Goal: Information Seeking & Learning: Learn about a topic

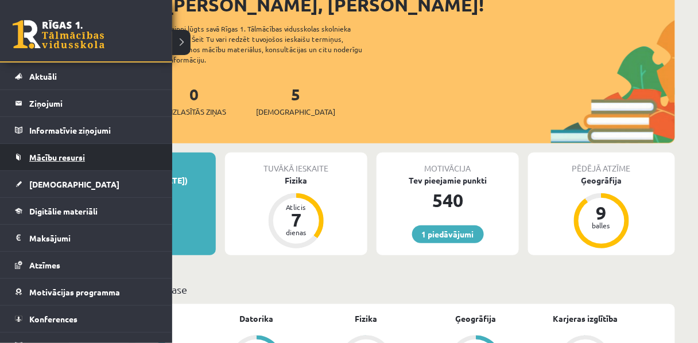
scroll to position [26, 0]
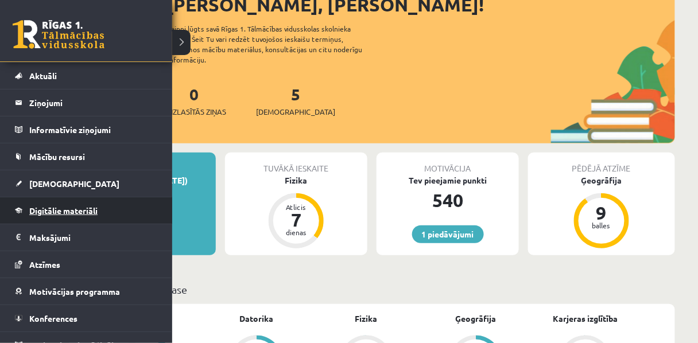
click at [71, 210] on span "Digitālie materiāli" at bounding box center [63, 211] width 68 height 10
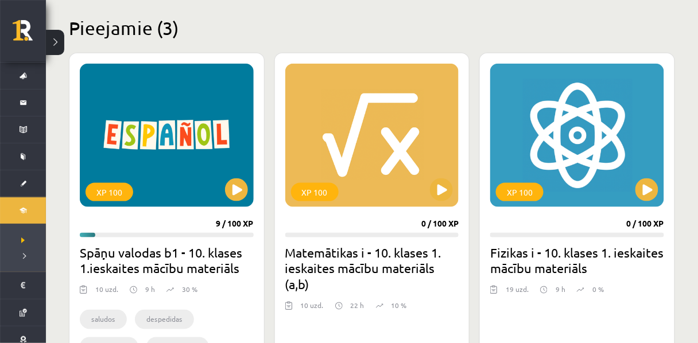
scroll to position [275, 0]
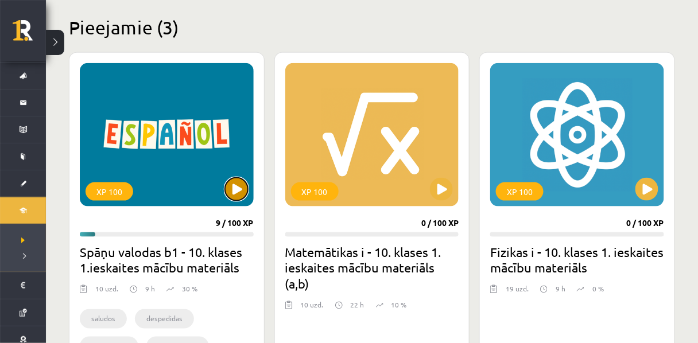
click at [241, 192] on button at bounding box center [236, 189] width 23 height 23
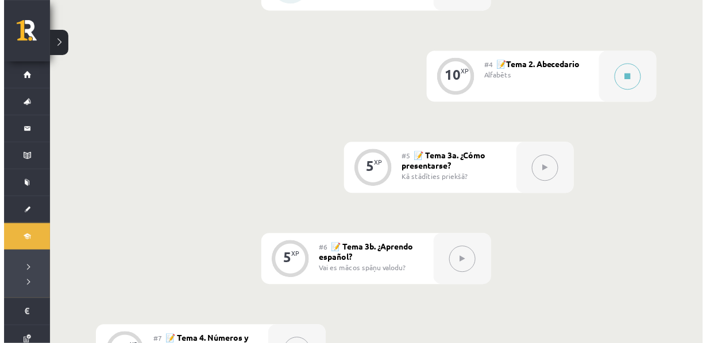
scroll to position [551, 0]
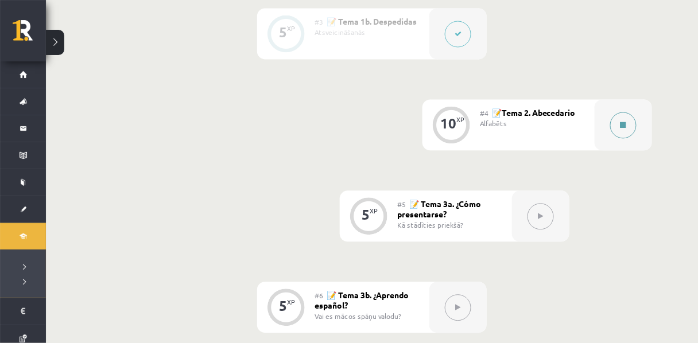
click at [621, 138] on button at bounding box center [624, 125] width 26 height 26
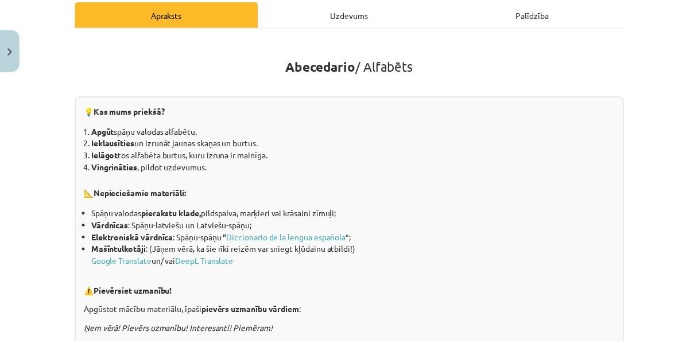
scroll to position [0, 0]
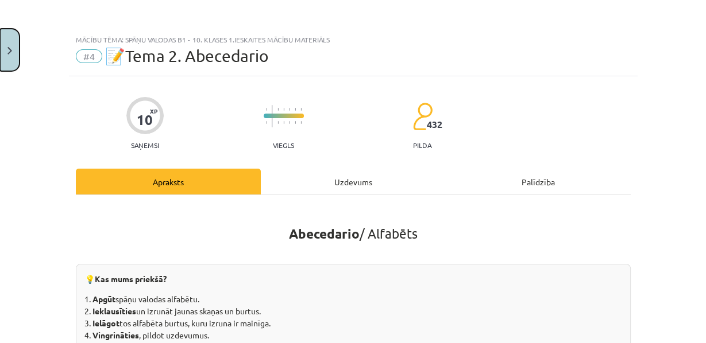
click at [11, 59] on button "Close" at bounding box center [10, 50] width 20 height 43
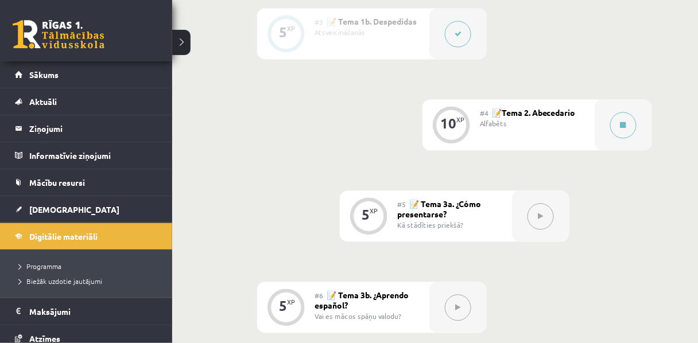
click at [25, 33] on link at bounding box center [59, 34] width 92 height 29
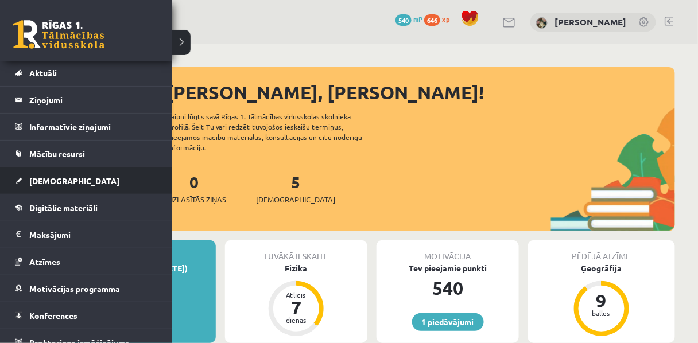
scroll to position [39, 0]
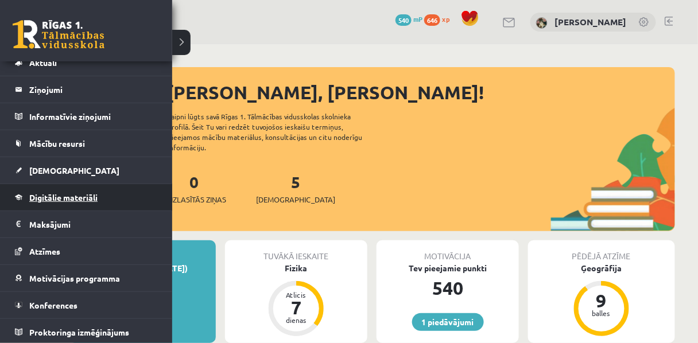
click at [51, 200] on span "Digitālie materiāli" at bounding box center [63, 197] width 68 height 10
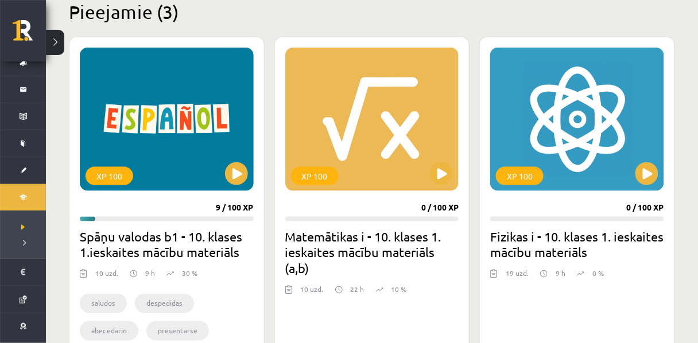
scroll to position [299, 0]
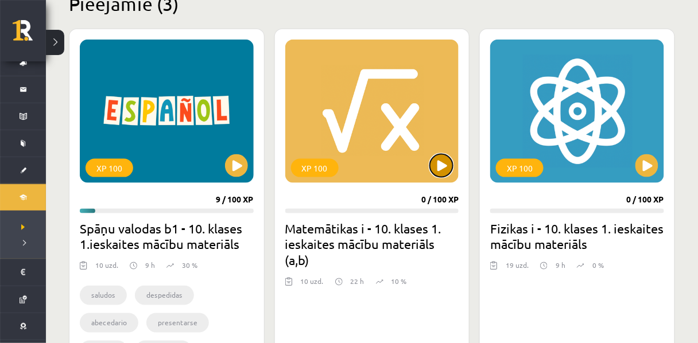
click at [444, 162] on button at bounding box center [441, 165] width 23 height 23
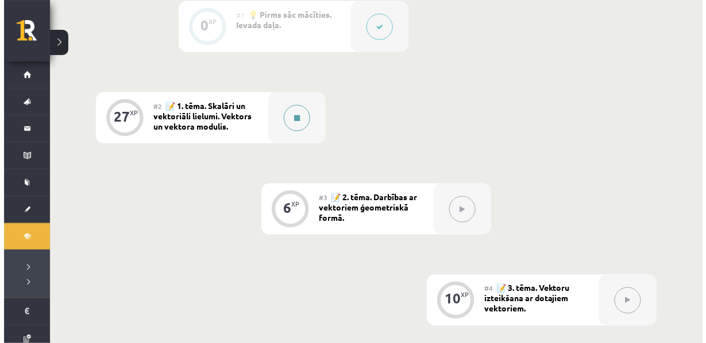
scroll to position [322, 0]
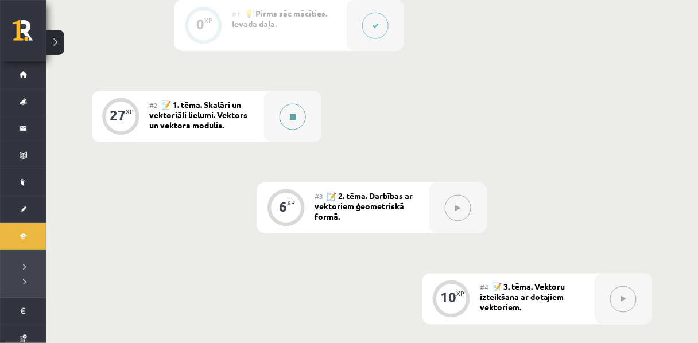
click at [289, 130] on button at bounding box center [293, 117] width 26 height 26
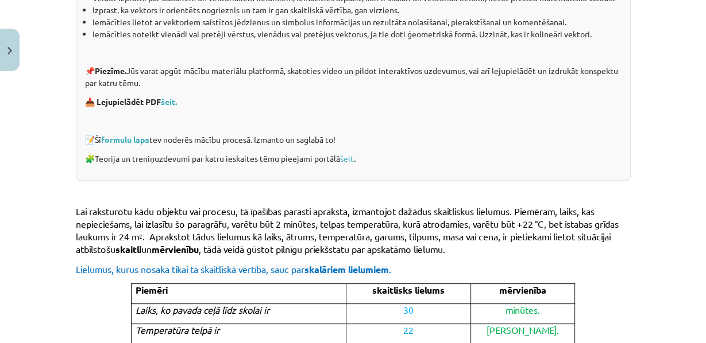
scroll to position [301, 0]
click at [169, 106] on link "šeit." at bounding box center [169, 101] width 16 height 10
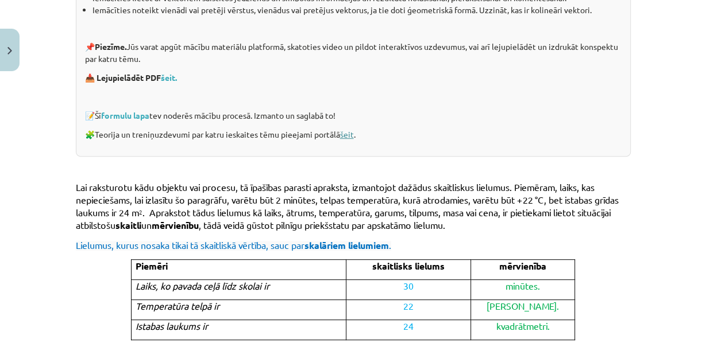
click at [347, 140] on link "šeit" at bounding box center [347, 134] width 14 height 10
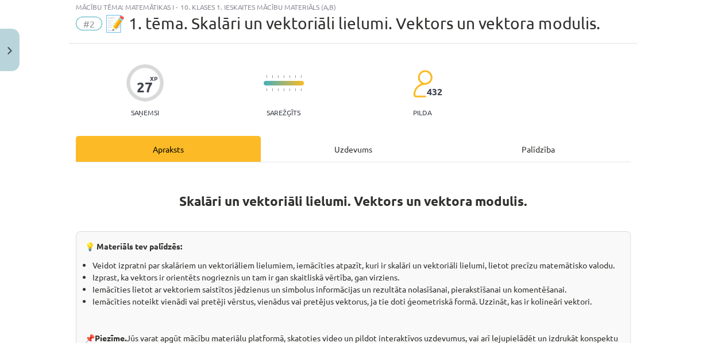
scroll to position [0, 0]
